Goal: Information Seeking & Learning: Learn about a topic

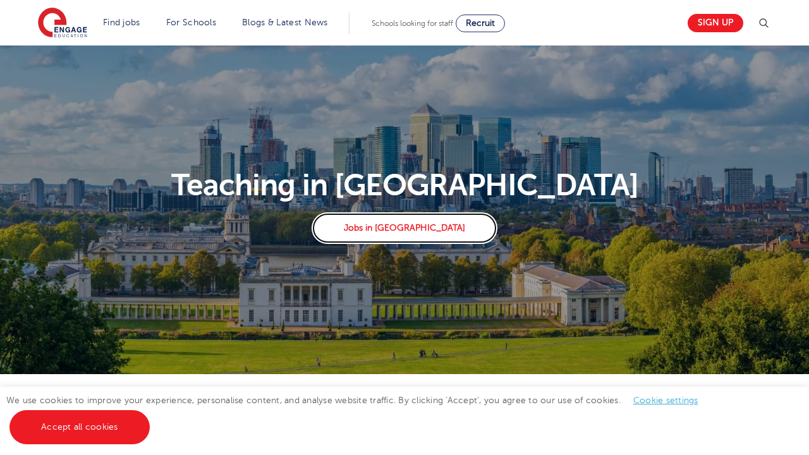
click at [407, 230] on link "Jobs in London" at bounding box center [404, 228] width 185 height 32
click at [121, 21] on link "Find jobs" at bounding box center [121, 22] width 37 height 9
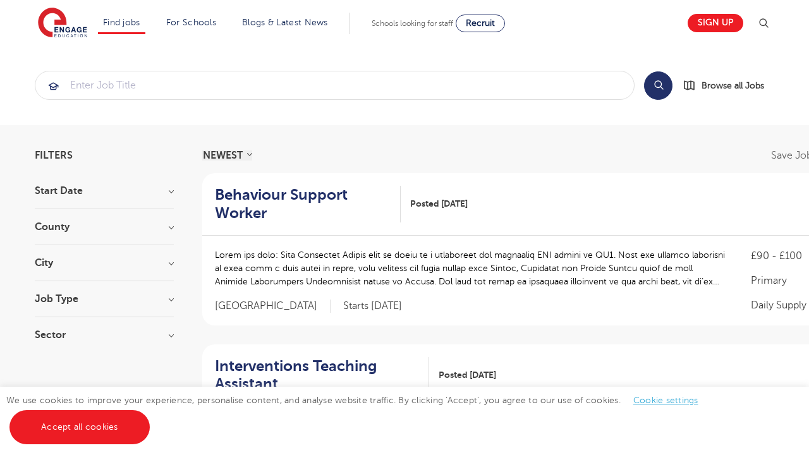
click at [0, 0] on link "Primary school roles" at bounding box center [0, 0] width 0 height 0
click at [92, 87] on input "search" at bounding box center [334, 85] width 599 height 28
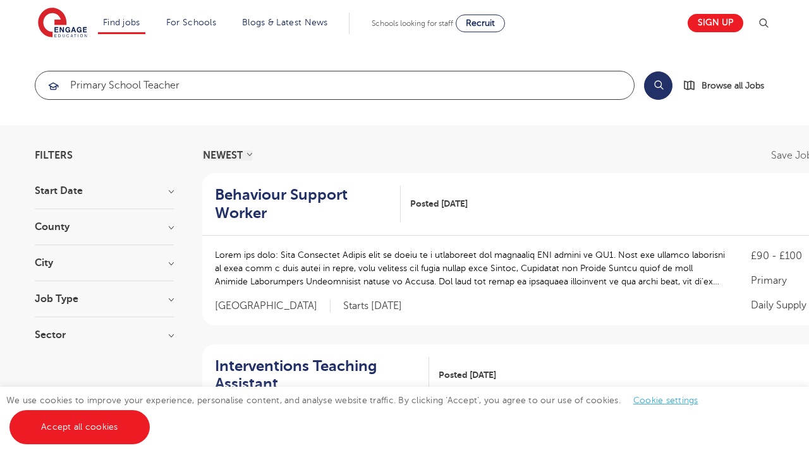
click button "Submit" at bounding box center [0, 0] width 0 height 0
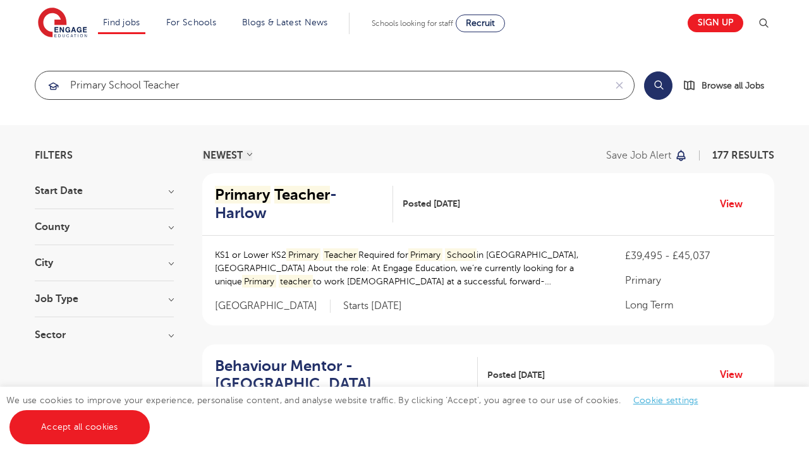
click at [327, 87] on input "primary school teacher" at bounding box center [320, 85] width 570 height 28
click button "Submit" at bounding box center [0, 0] width 0 height 0
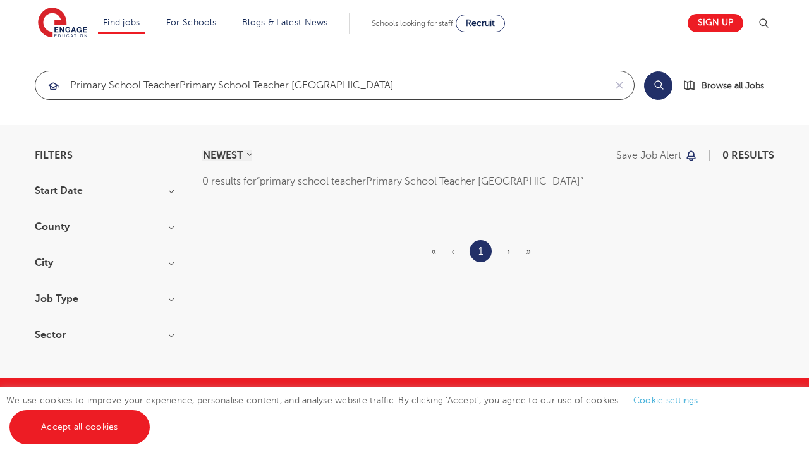
click at [350, 86] on input "primary school teacherPrimary School Teacher London" at bounding box center [320, 85] width 570 height 28
click button "Submit" at bounding box center [0, 0] width 0 height 0
click at [333, 87] on input "primary school teacherPrimary School Teacher Londonprimary school teacher London" at bounding box center [320, 85] width 570 height 28
click button "Submit" at bounding box center [0, 0] width 0 height 0
click at [355, 87] on input "primary school teacherPrimary School Teacher Londonpprimary school teacher Lond…" at bounding box center [320, 85] width 570 height 28
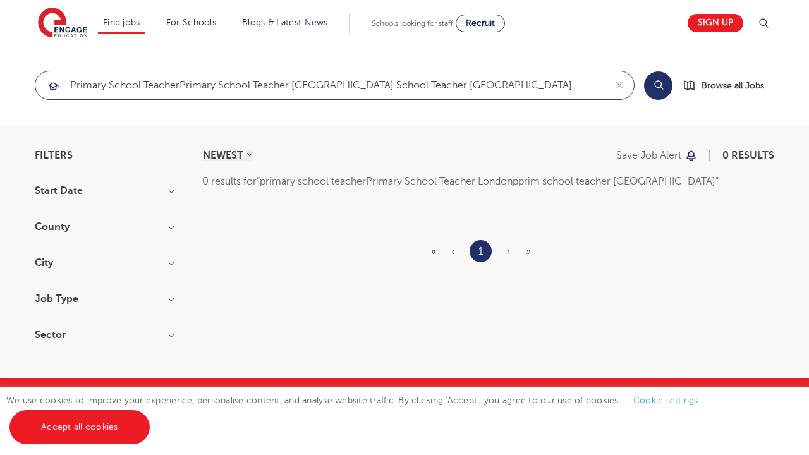
click button "Submit" at bounding box center [0, 0] width 0 height 0
click at [327, 87] on input "primary school teacherPrimary School Teacher Londonpprimprimary school teacher …" at bounding box center [320, 85] width 570 height 28
click button "Submit" at bounding box center [0, 0] width 0 height 0
click at [326, 87] on input "primary school teacherPrimary School Teacher Londonprimary school teacher london" at bounding box center [320, 85] width 570 height 28
type input "primary school teacherPrimary School Teacher Londonprimary school teacher london"
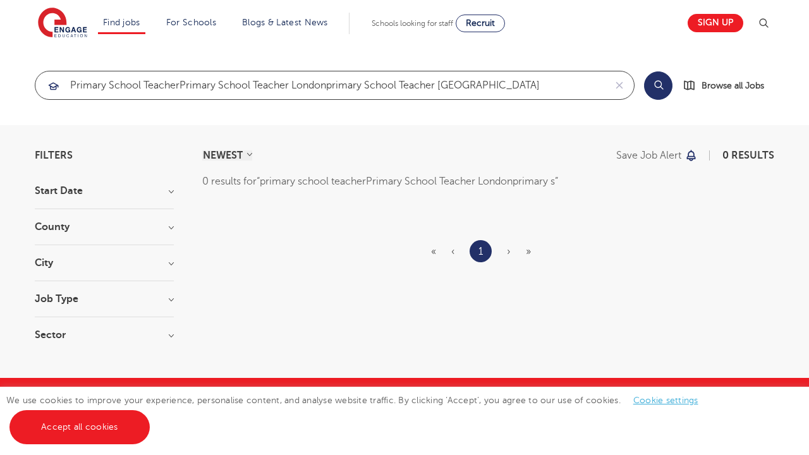
click button "Submit" at bounding box center [0, 0] width 0 height 0
